Goal: Task Accomplishment & Management: Manage account settings

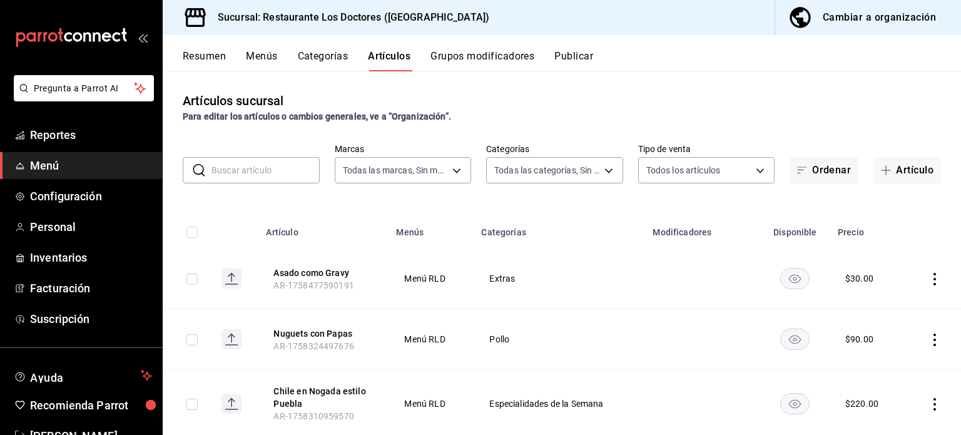
scroll to position [1037, 0]
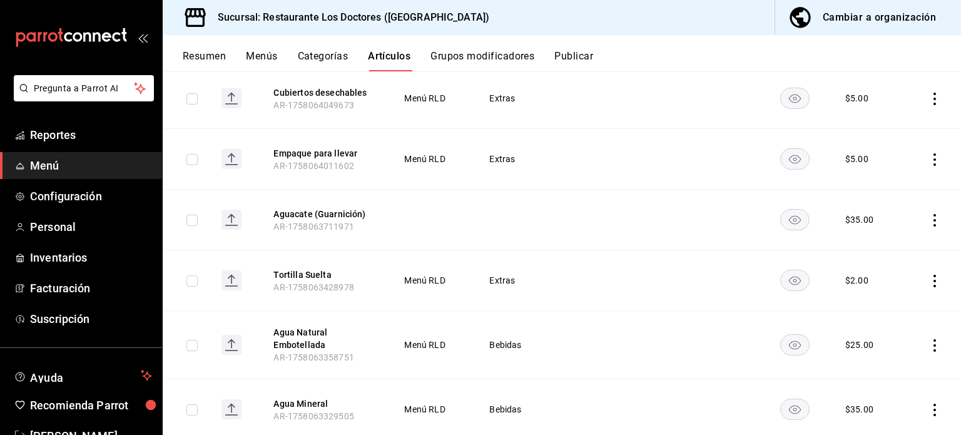
click at [396, 57] on button "Artículos" at bounding box center [389, 60] width 43 height 21
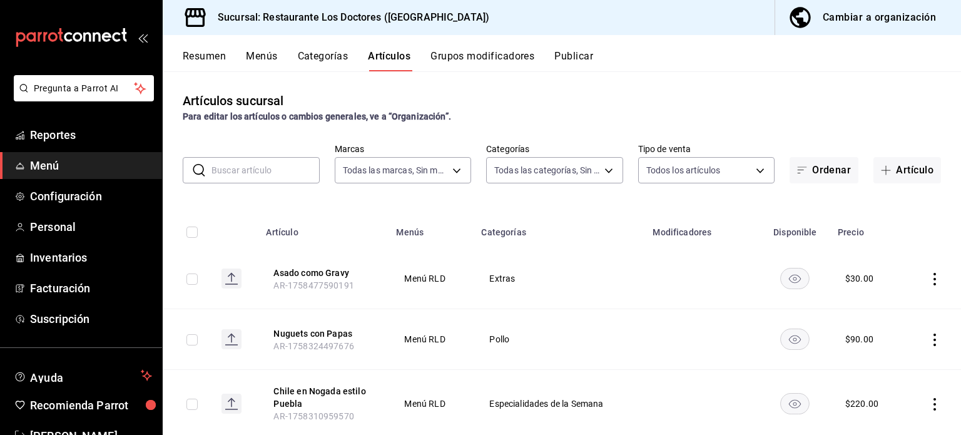
click at [258, 166] on input "text" at bounding box center [265, 170] width 108 height 25
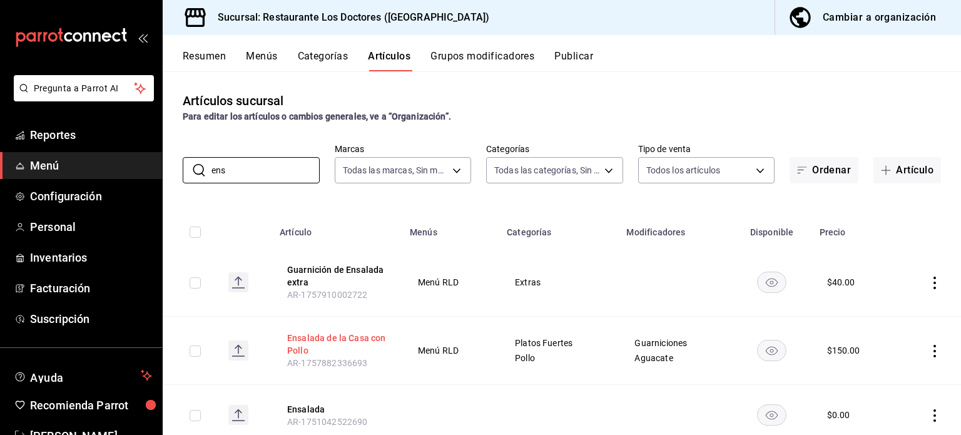
type input "ens"
click at [366, 339] on button "Ensalada de la Casa con Pollo" at bounding box center [337, 343] width 100 height 25
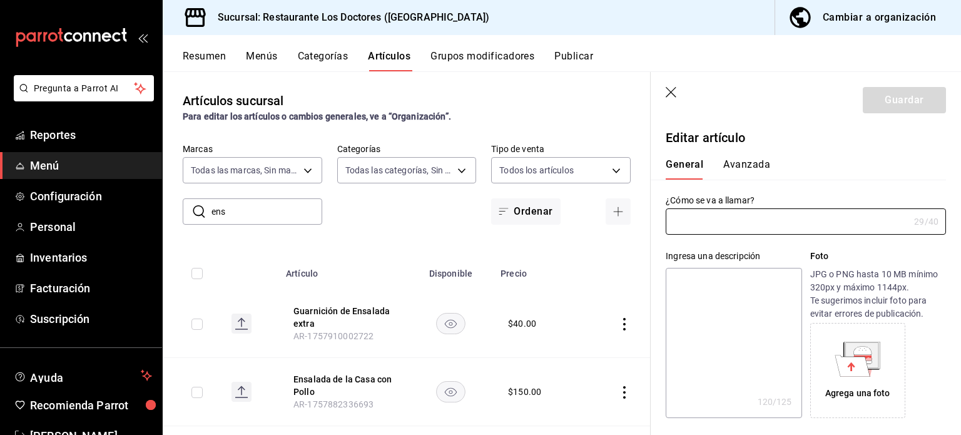
type input "Ensalada de la Casa con Pollo"
type textarea "Cama [PERSON_NAME], con jamón, queso, zanahoria, pollo a la plancha, limón, 3 p…"
type textarea "x"
type input "AR-1757882336693"
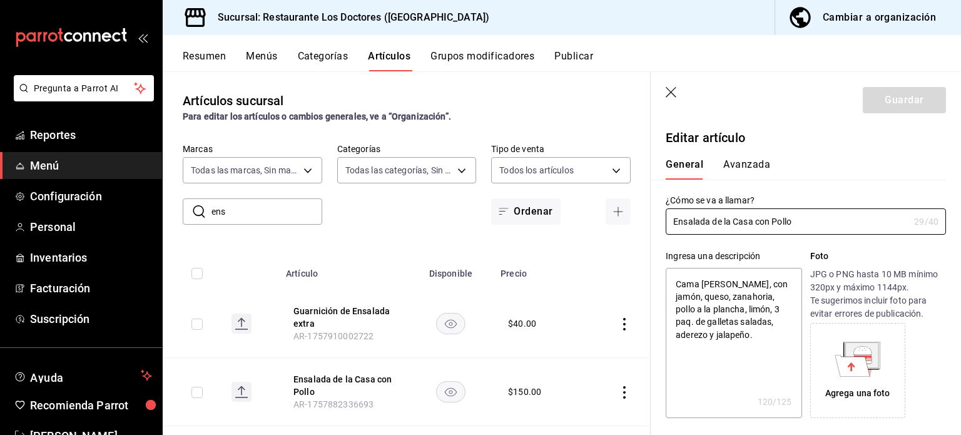
type textarea "x"
type input "$150.00"
radio input "false"
radio input "true"
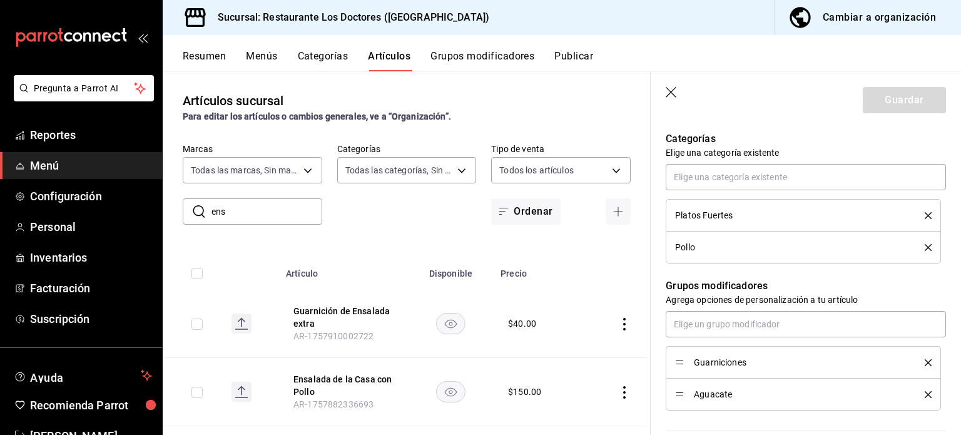
scroll to position [453, 0]
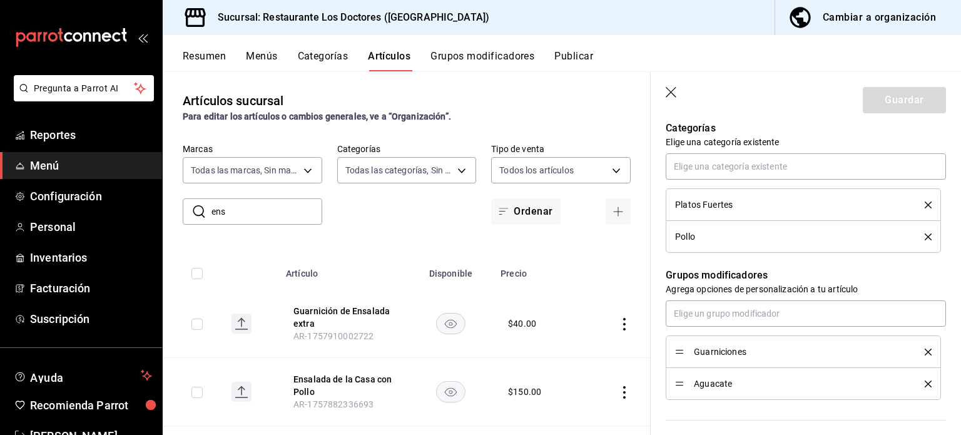
click at [924, 348] on icon "delete" at bounding box center [927, 351] width 7 height 7
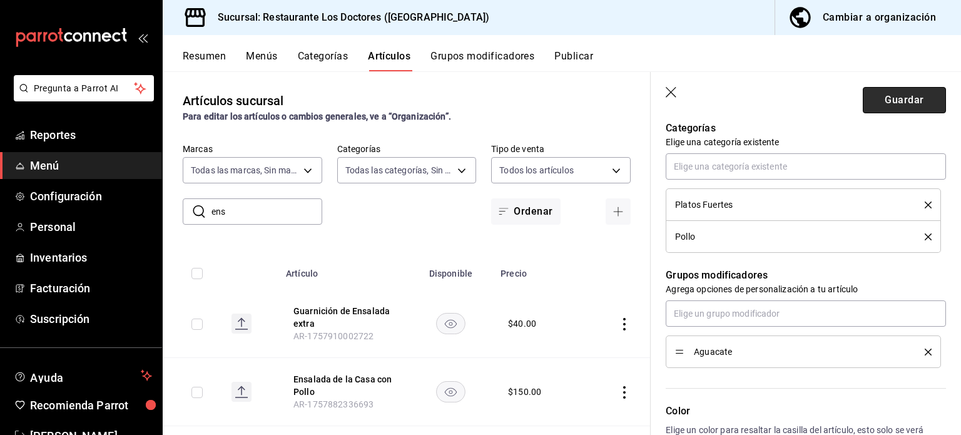
click at [897, 99] on button "Guardar" at bounding box center [903, 100] width 83 height 26
type textarea "x"
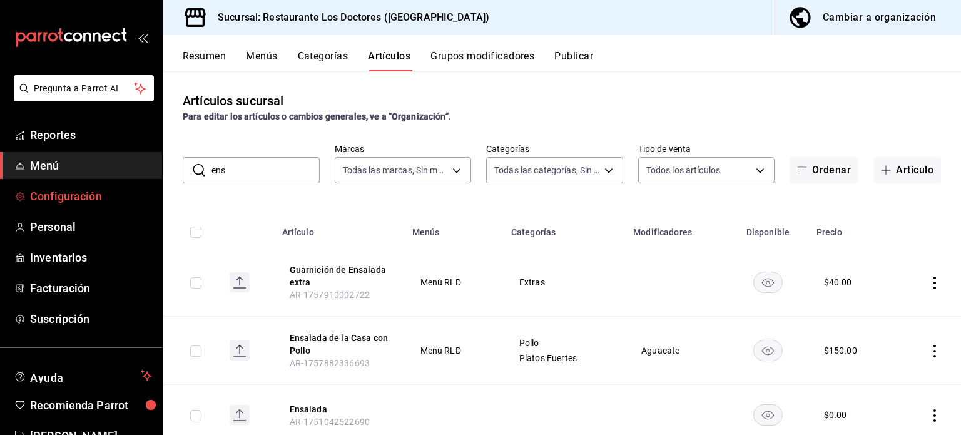
click at [103, 191] on span "Configuración" at bounding box center [91, 196] width 122 height 17
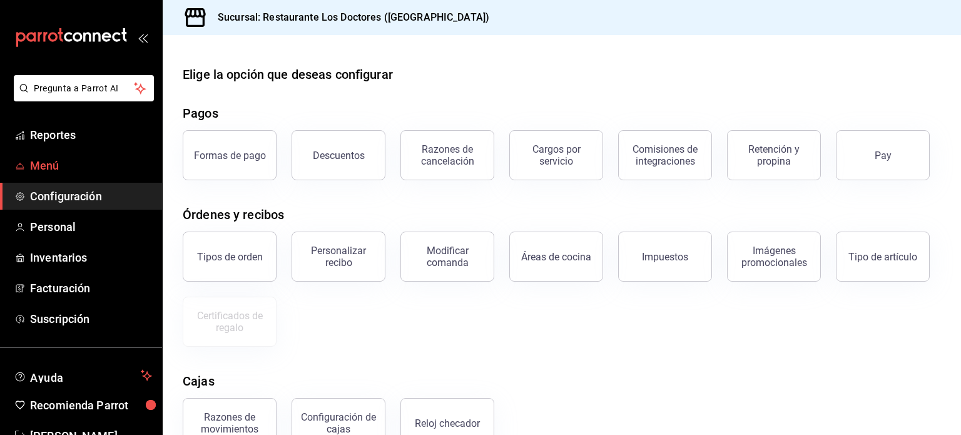
click at [46, 163] on span "Menú" at bounding box center [91, 165] width 122 height 17
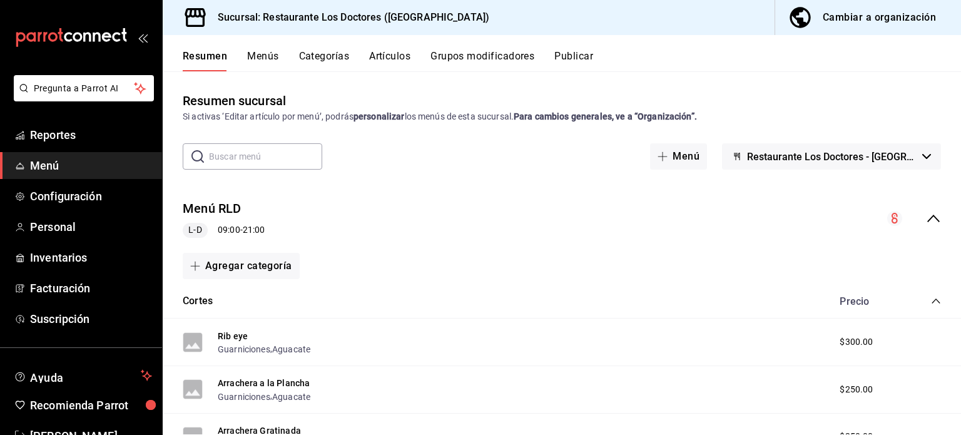
click at [393, 57] on button "Artículos" at bounding box center [389, 60] width 41 height 21
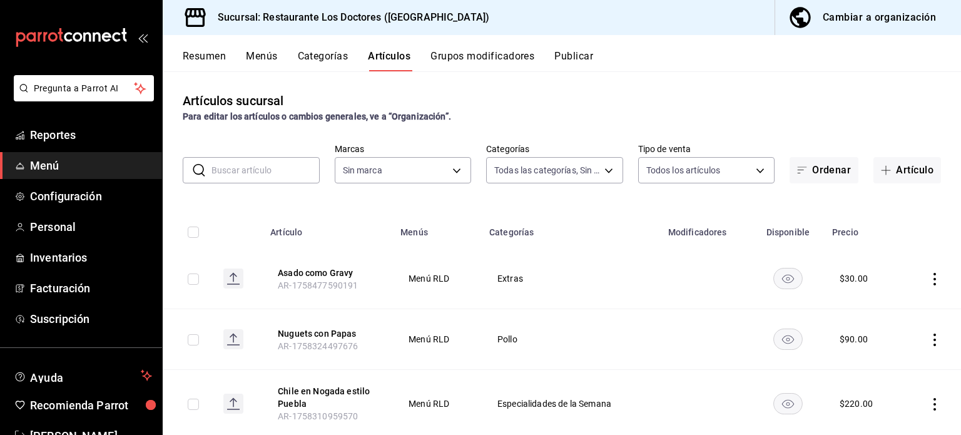
type input "e40f68c4-5470-4488-bb64-5a0d73682263,e37cb4b1-52e9-4afe-84ec-c260813ff584,0ed72…"
click at [272, 170] on input "text" at bounding box center [265, 170] width 108 height 25
type input "269702e0-5912-4416-965b-3ce4215a42b7"
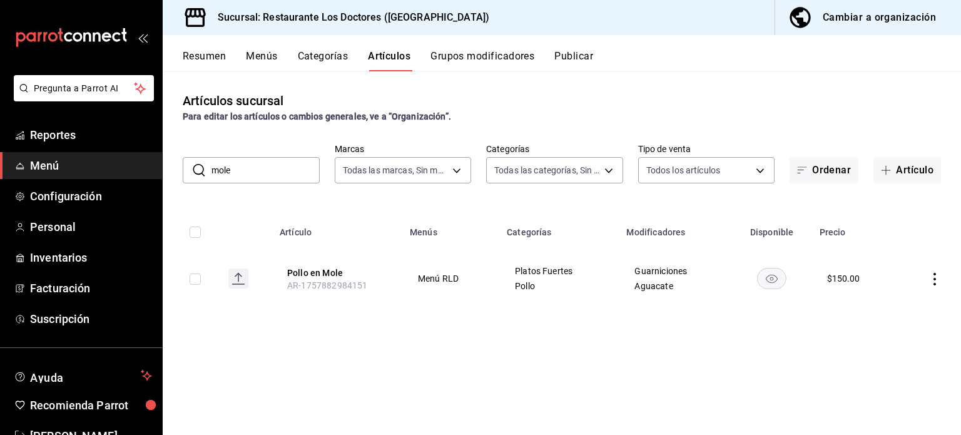
click at [251, 169] on input "mole" at bounding box center [265, 170] width 108 height 25
type input "m"
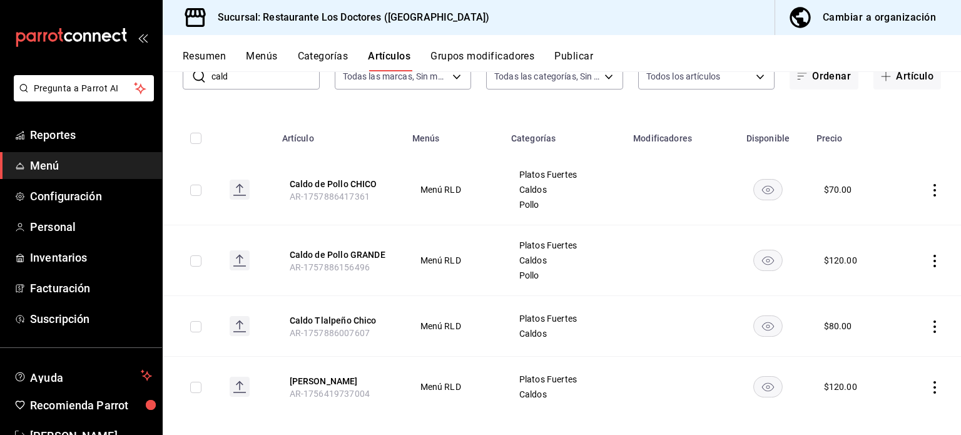
scroll to position [105, 0]
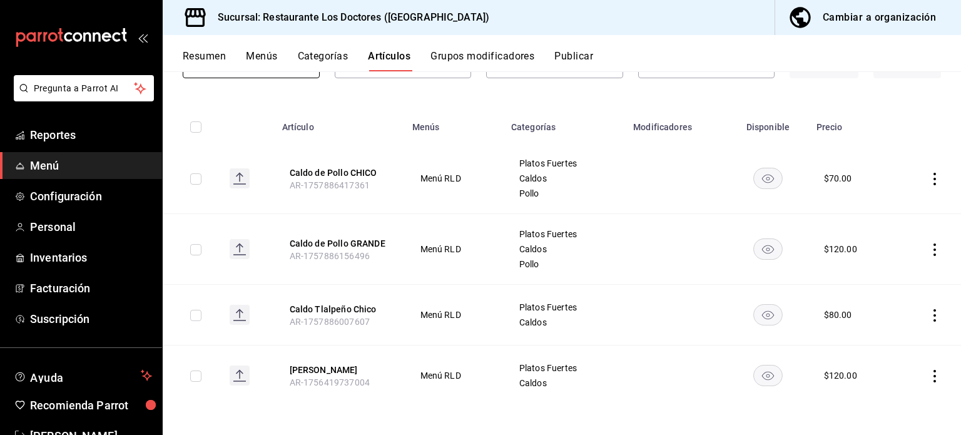
type input "cald"
click at [928, 315] on icon "actions" at bounding box center [934, 315] width 13 height 13
click at [879, 341] on span "Editar" at bounding box center [887, 343] width 33 height 13
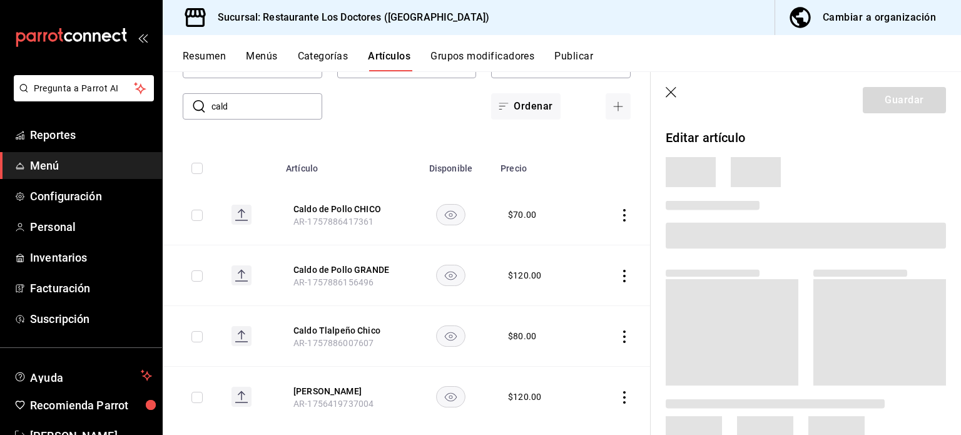
scroll to position [86, 0]
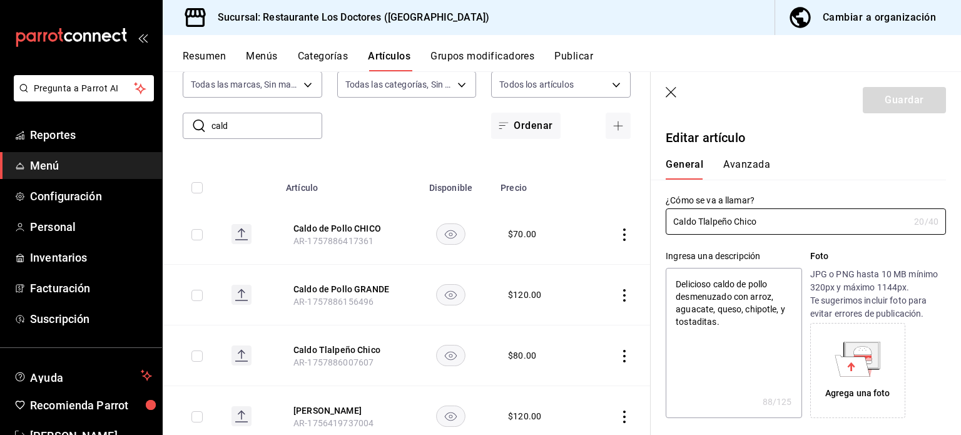
type textarea "x"
type input "$80.00"
type input "Caldo Tlalpeño Chic"
type textarea "x"
type input "Caldo Tlalpeño Chi"
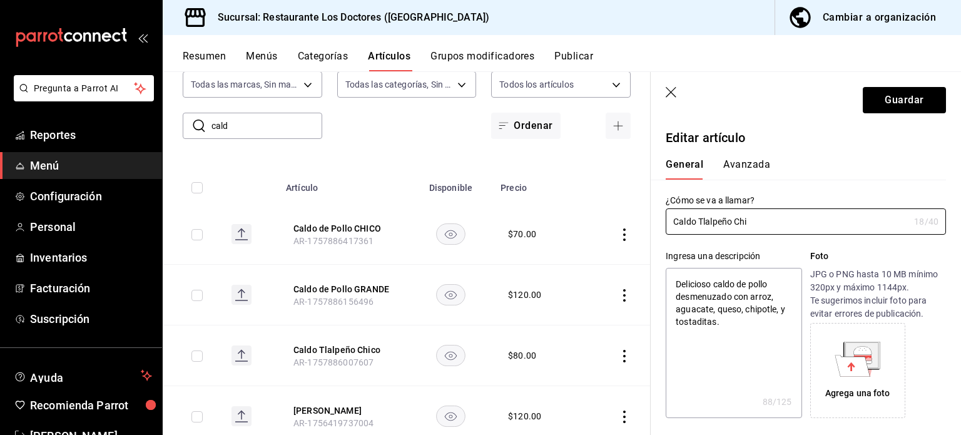
type textarea "x"
type input "Caldo Tlalpeño Ch"
type textarea "x"
type input "Caldo Tlalpeño C"
type textarea "x"
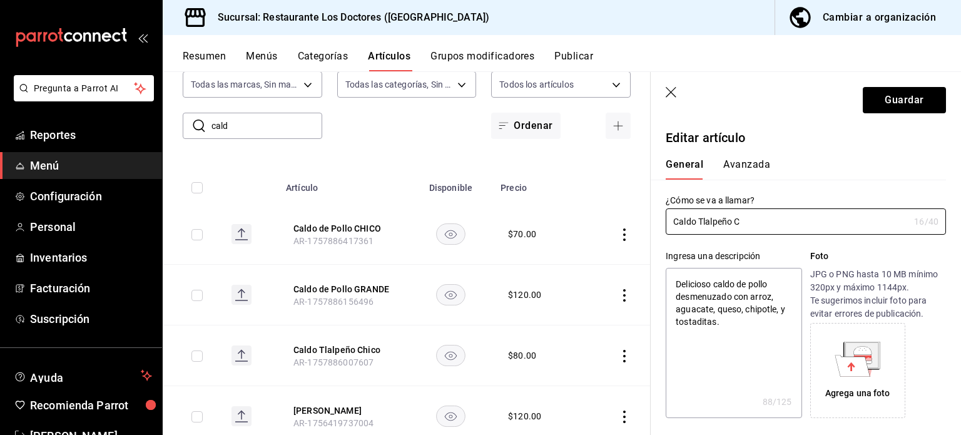
type input "[PERSON_NAME]"
type textarea "x"
type input "Caldo Tlalpeño C"
type textarea "x"
type input "Caldo Tlalpeño CH"
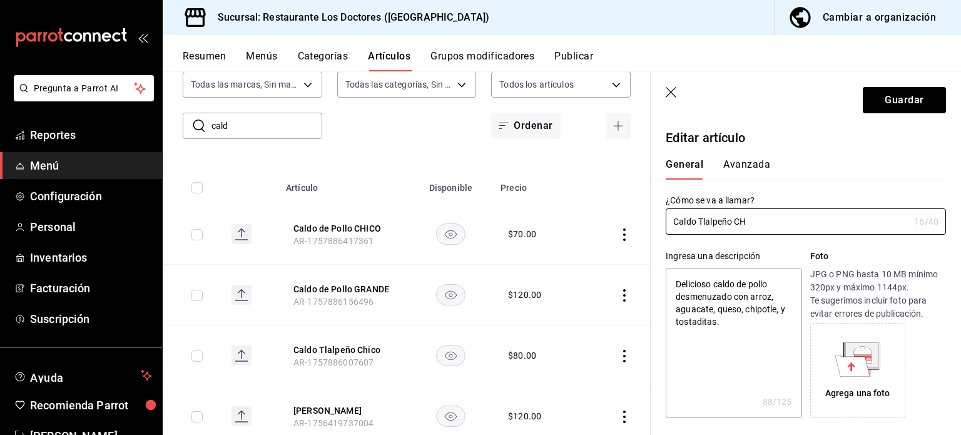
type textarea "x"
type input "Caldo Tlalpeño CHI"
type textarea "x"
type input "Caldo Tlalpeño CHIC"
type textarea "x"
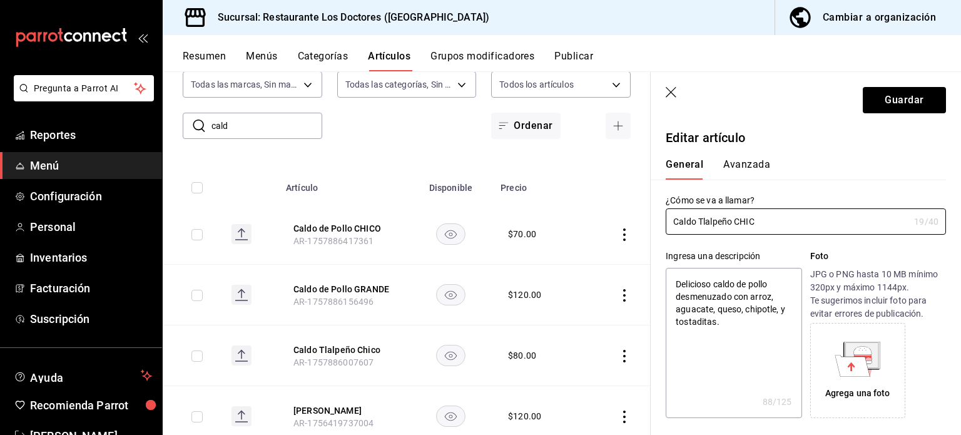
type input "Caldo Tlalpeño CHICO"
type textarea "x"
type input "Caldo Tlalpeño CHICO"
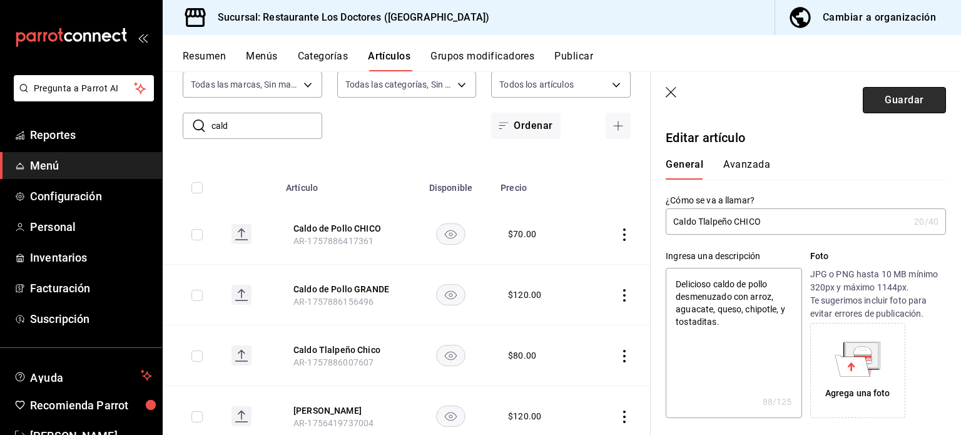
click at [904, 99] on button "Guardar" at bounding box center [903, 100] width 83 height 26
type textarea "x"
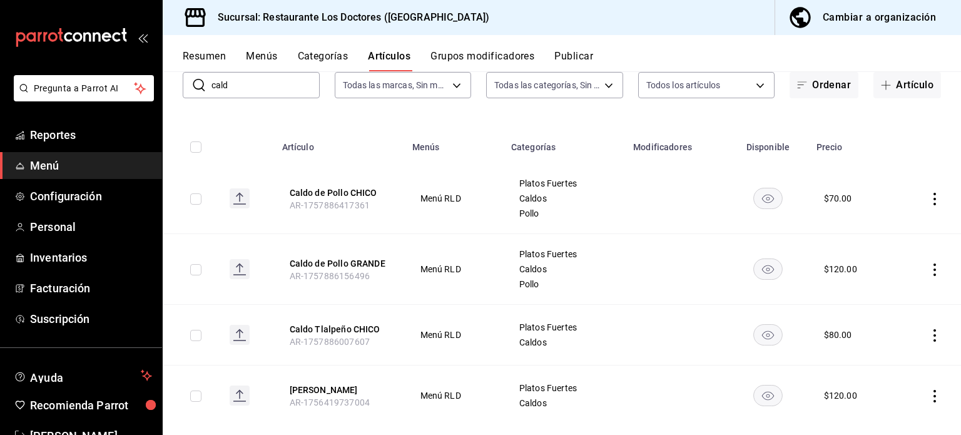
scroll to position [105, 0]
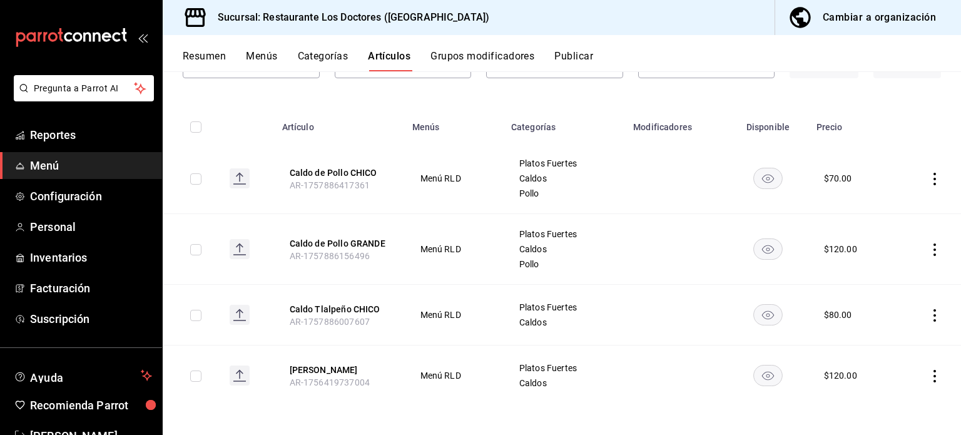
click at [933, 375] on icon "actions" at bounding box center [934, 376] width 3 height 13
click at [881, 350] on span "Editar" at bounding box center [887, 350] width 33 height 13
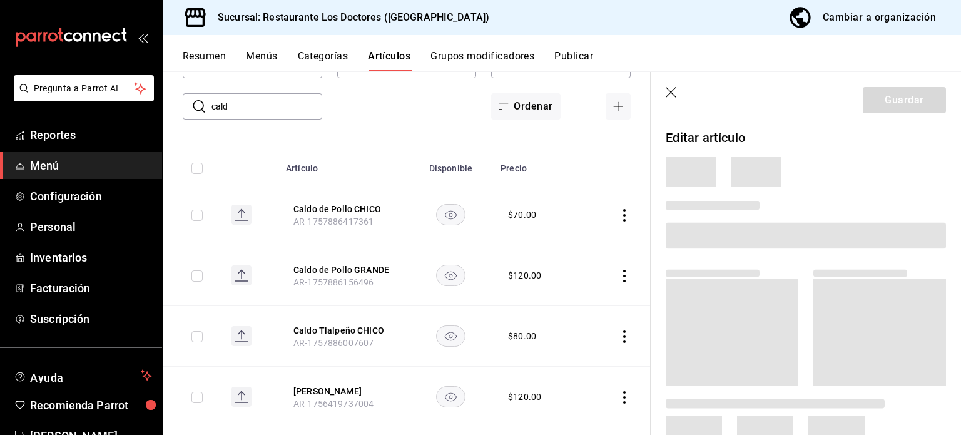
scroll to position [86, 0]
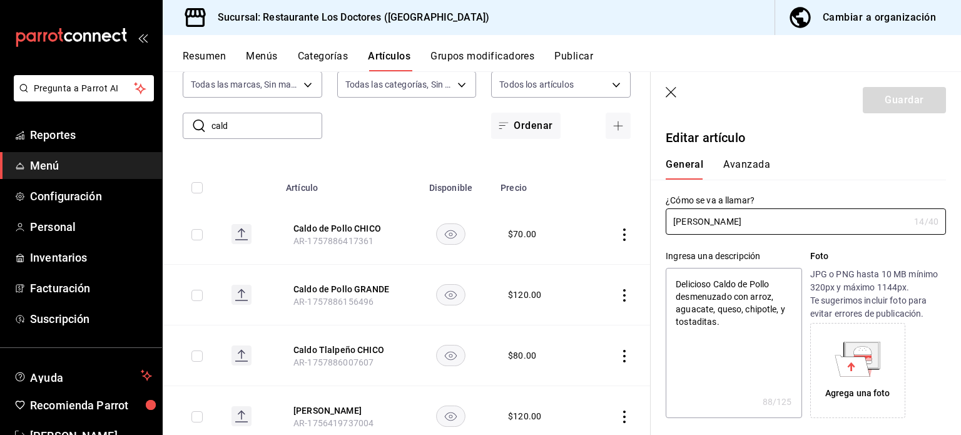
type textarea "x"
type input "$120.00"
type input "[PERSON_NAME]"
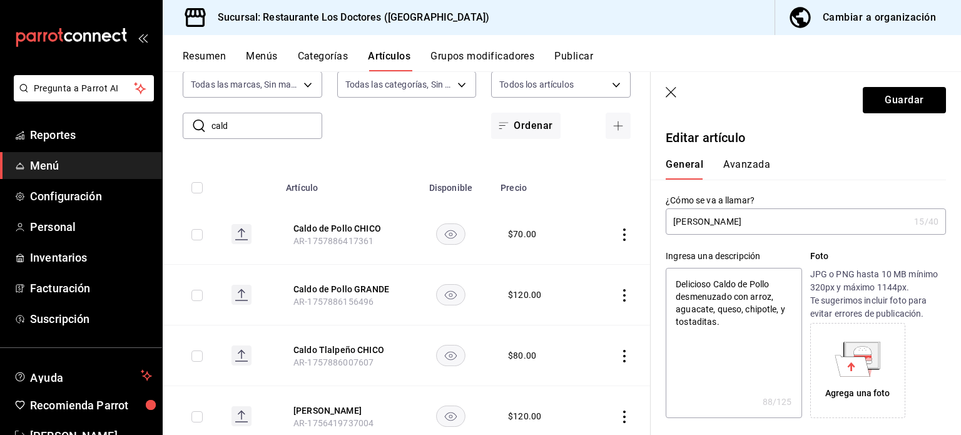
type textarea "x"
type input "Caldo Tlalpeño G"
type textarea "x"
type input "Caldo Tlalpeño GR"
type textarea "x"
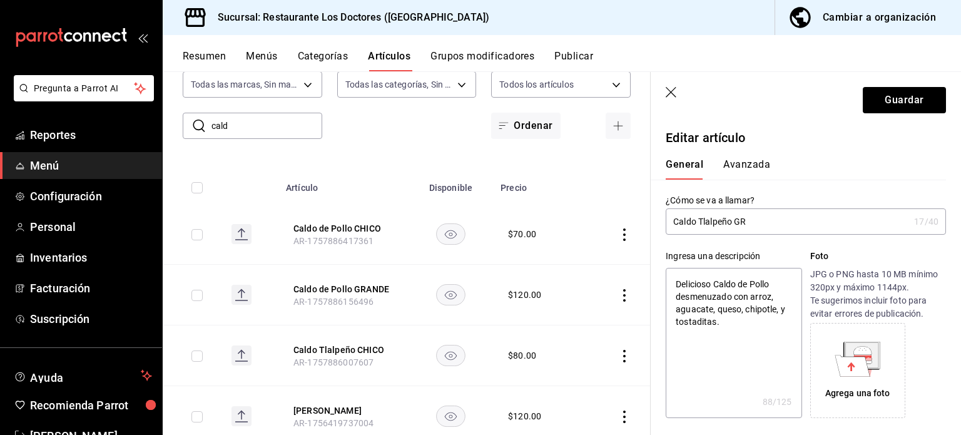
type input "Caldo Tlalpeño GRA"
type textarea "x"
type input "Caldo Tlalpeño GRAN"
type textarea "x"
type input "Caldo Tlalpeño GRANDE"
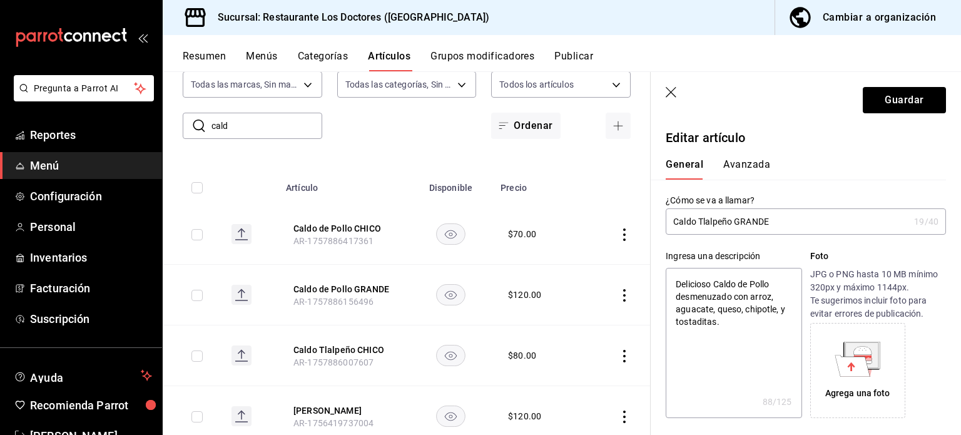
type textarea "x"
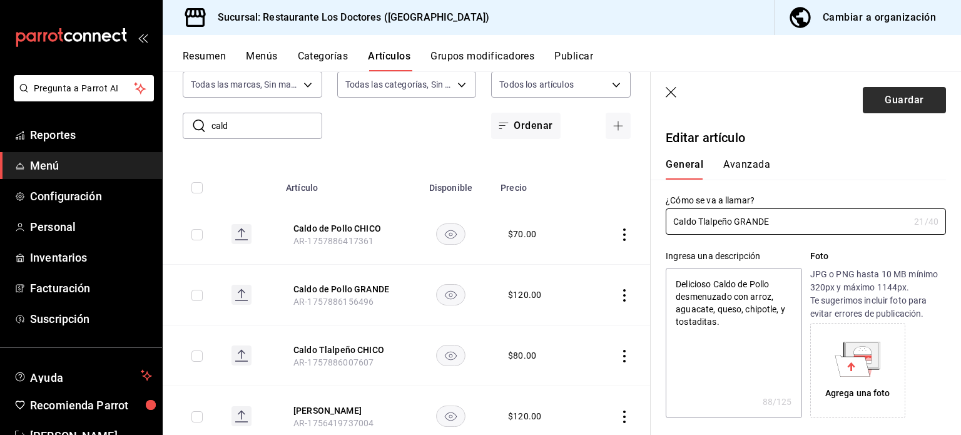
type input "Caldo Tlalpeño GRANDE"
click at [889, 104] on button "Guardar" at bounding box center [903, 100] width 83 height 26
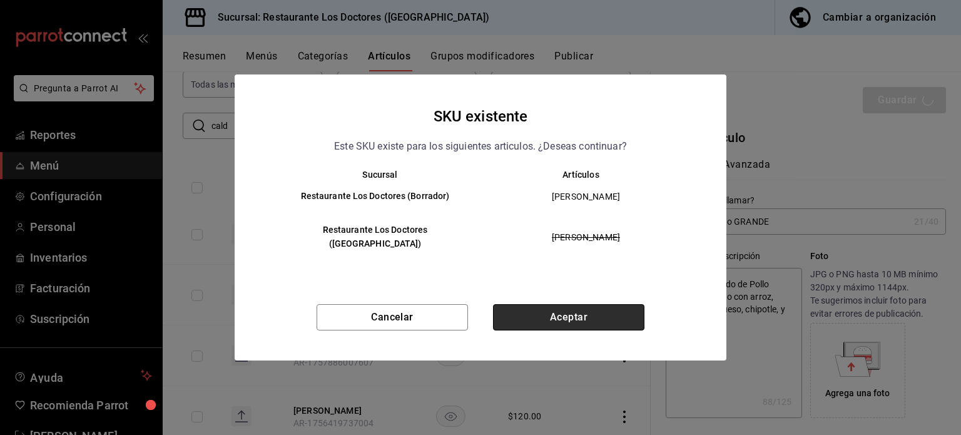
click at [592, 313] on button "Aceptar" at bounding box center [568, 317] width 151 height 26
type textarea "x"
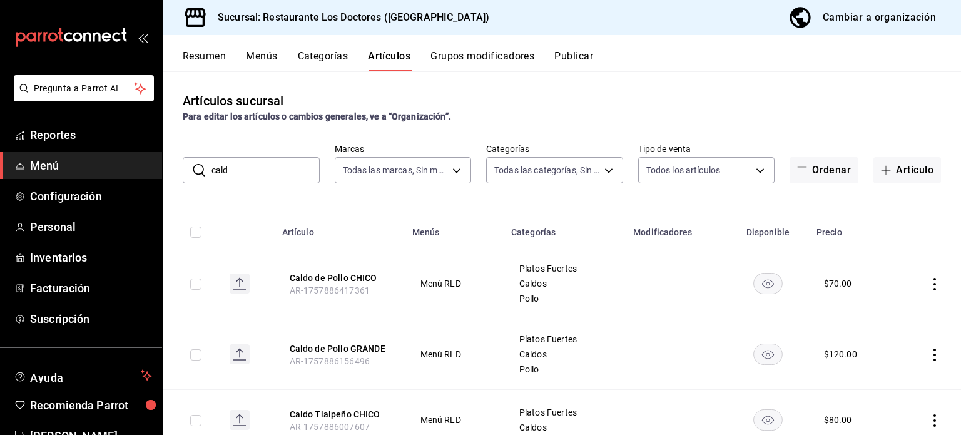
click at [933, 418] on icon "actions" at bounding box center [934, 420] width 3 height 13
click at [891, 346] on span "Editar" at bounding box center [887, 350] width 33 height 13
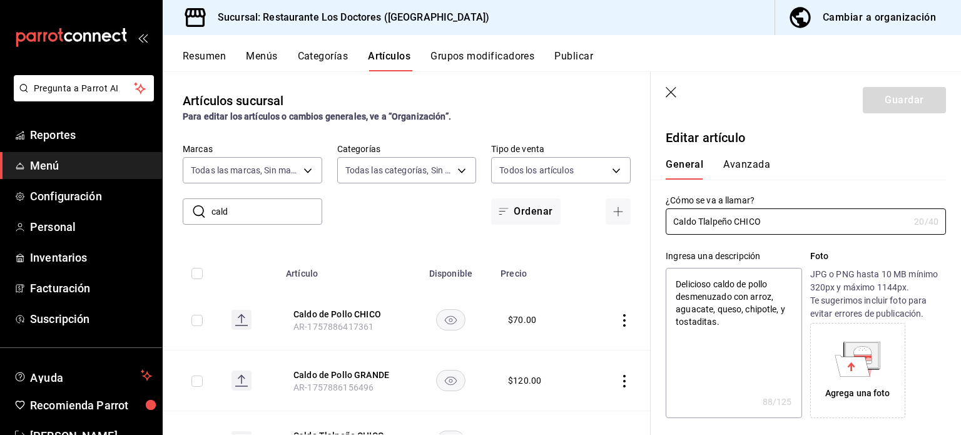
type textarea "x"
type input "$80.00"
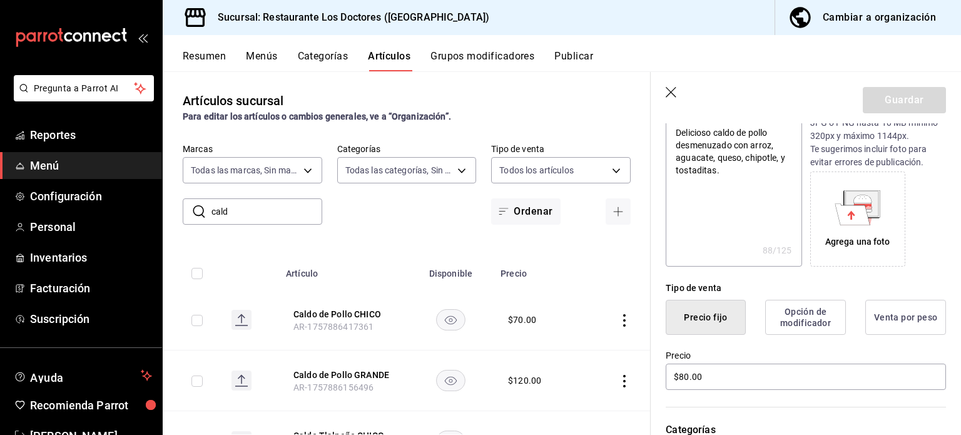
scroll to position [150, 0]
click at [722, 375] on input "$80.00" at bounding box center [805, 378] width 280 height 26
type textarea "x"
type input "$80.00"
type textarea "x"
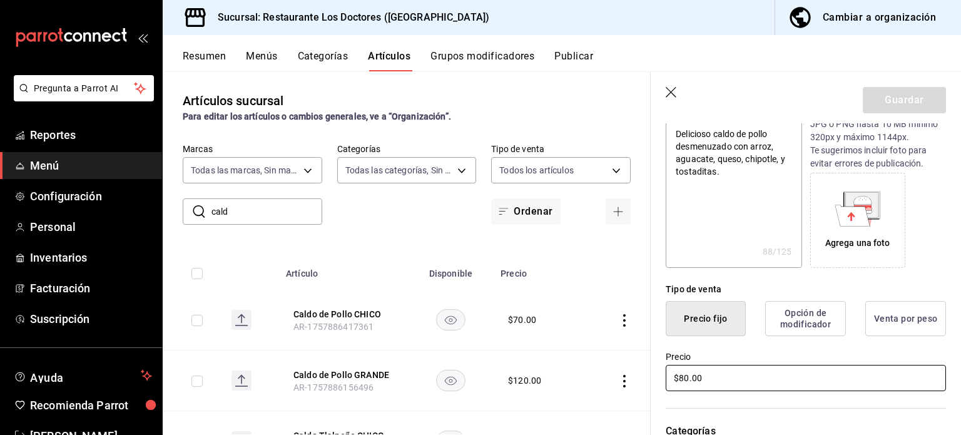
type input "$80.00"
type textarea "x"
type input "$8.00"
type textarea "x"
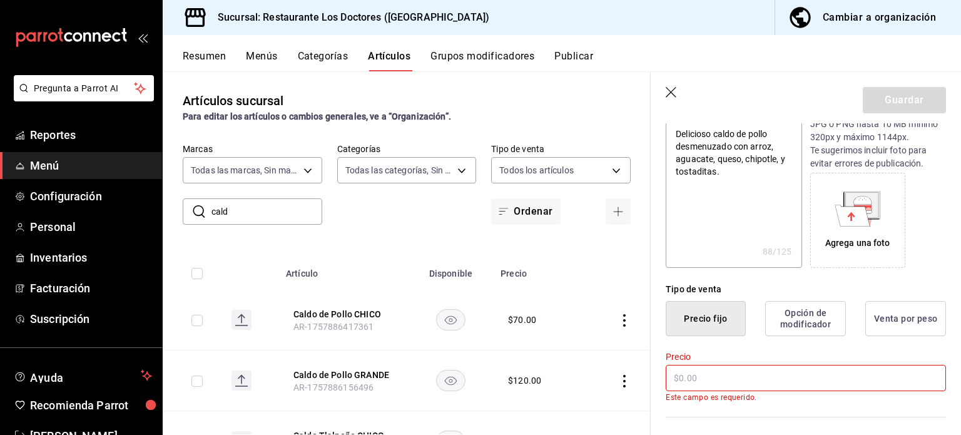
type input "$9.00"
type textarea "x"
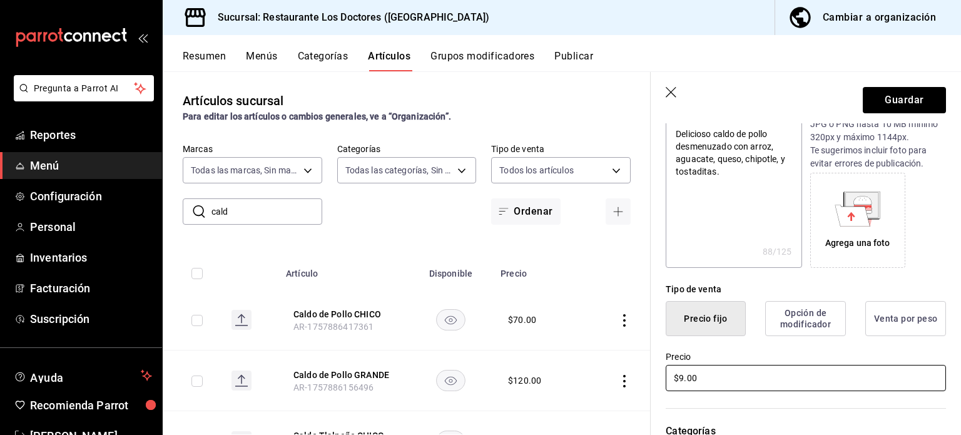
type input "$90.00"
type textarea "x"
type input "$90.00"
click at [901, 97] on button "Guardar" at bounding box center [903, 100] width 83 height 26
type textarea "x"
